Goal: Communication & Community: Answer question/provide support

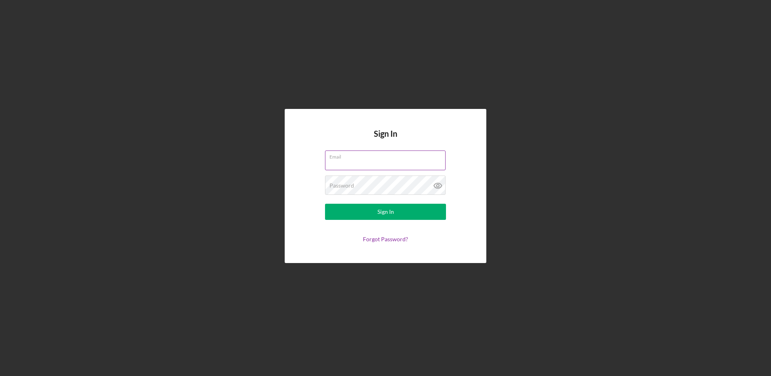
click at [339, 161] on input "Email" at bounding box center [385, 159] width 121 height 19
type input "[EMAIL_ADDRESS][DOMAIN_NAME]"
click at [325, 204] on button "Sign In" at bounding box center [385, 212] width 121 height 16
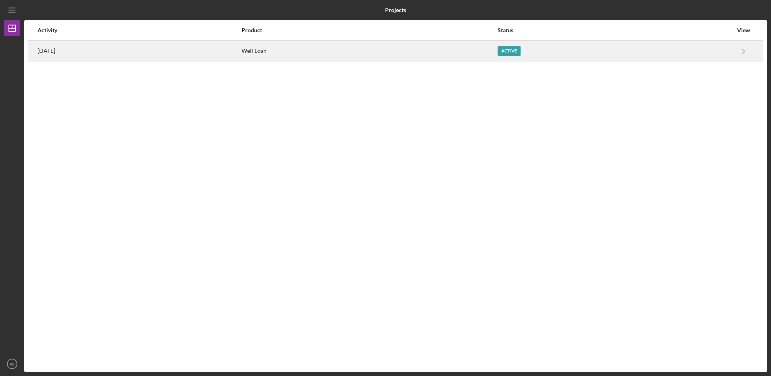
click at [403, 43] on div "Well Loan" at bounding box center [369, 51] width 255 height 20
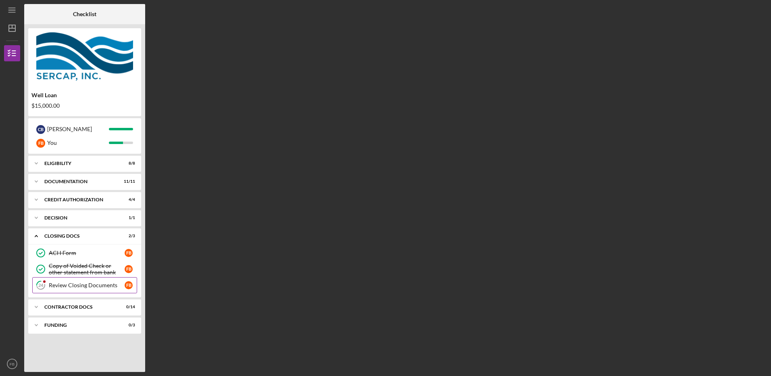
click at [55, 284] on div "Review Closing Documents" at bounding box center [87, 285] width 76 height 6
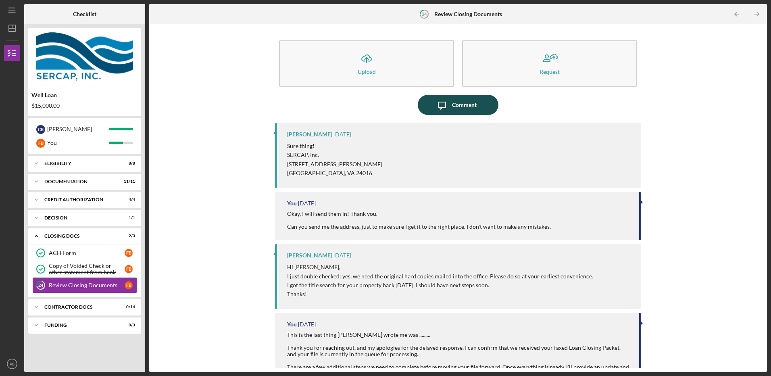
click at [456, 105] on div "Comment" at bounding box center [464, 105] width 25 height 20
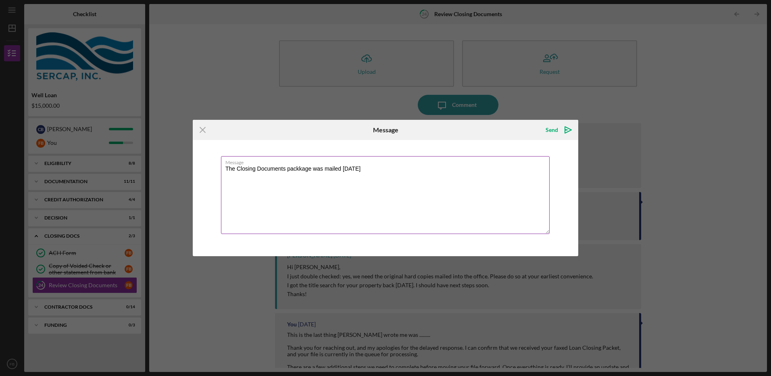
click at [303, 170] on textarea "The Closing Documents packkage was mailed [DATE]" at bounding box center [385, 195] width 329 height 78
click at [373, 164] on label "Message" at bounding box center [388, 161] width 324 height 9
click at [373, 164] on textarea "The Closing Documents package was mailed [DATE]" at bounding box center [385, 195] width 329 height 78
click at [364, 169] on textarea "The Closing Documents package was mailed [DATE]" at bounding box center [385, 195] width 329 height 78
click at [235, 171] on textarea "The Closing Documents package was mailed [DATE]" at bounding box center [385, 195] width 329 height 78
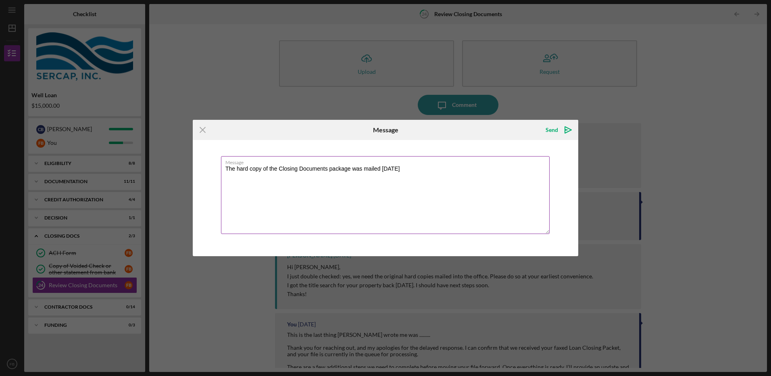
click at [409, 171] on textarea "The hard copy of the Closing Documents package was mailed [DATE]" at bounding box center [385, 195] width 329 height 78
click at [395, 169] on textarea "The hard copy of the Closing Documents package was mailed [DATE], just a heads …" at bounding box center [385, 195] width 329 height 78
click at [537, 169] on textarea "The hard copy of the Closing Documents package was mailed [DATE] from the post …" at bounding box center [385, 195] width 329 height 78
type textarea "The hard copy of the Closing Documents package was mailed [DATE] from the post …"
click at [563, 131] on icon "Icon/icon-invite-send" at bounding box center [568, 130] width 20 height 20
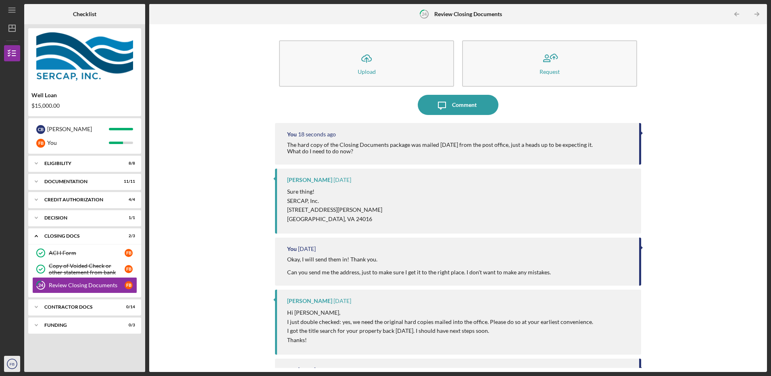
click at [14, 363] on text "FB" at bounding box center [12, 364] width 5 height 4
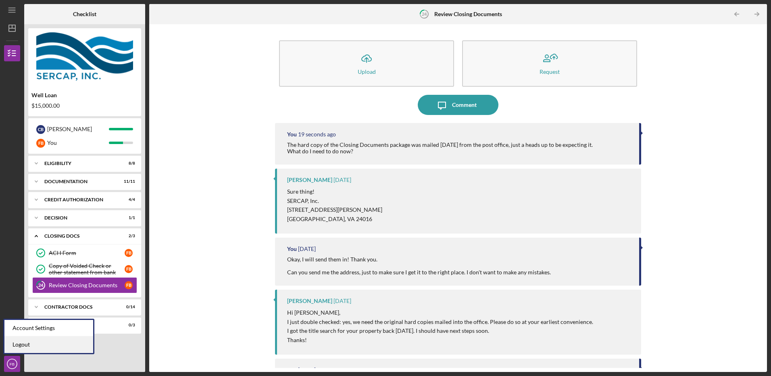
click at [20, 351] on link "Logout" at bounding box center [48, 344] width 89 height 17
